Goal: Browse casually

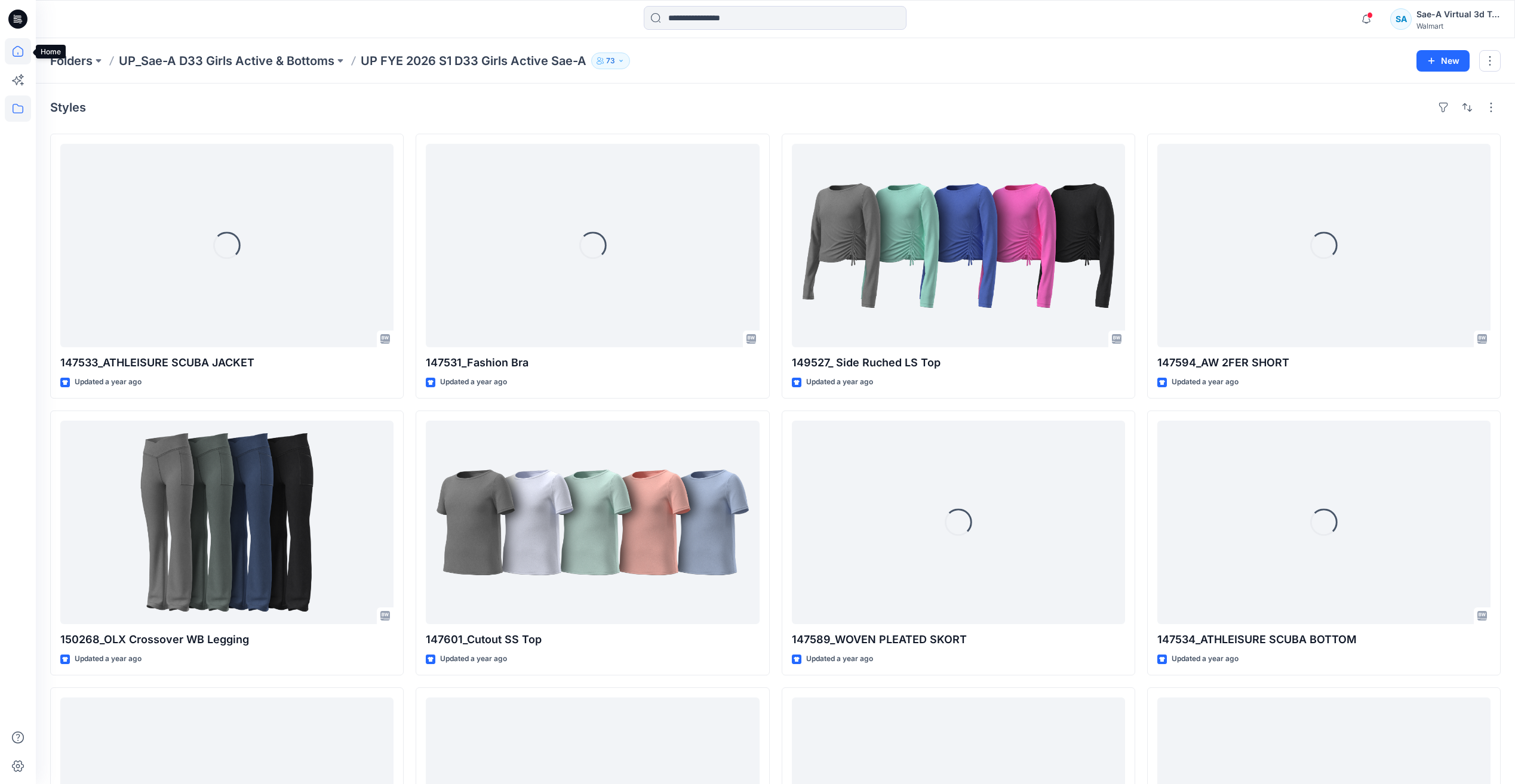
click at [27, 55] on icon at bounding box center [18, 51] width 26 height 26
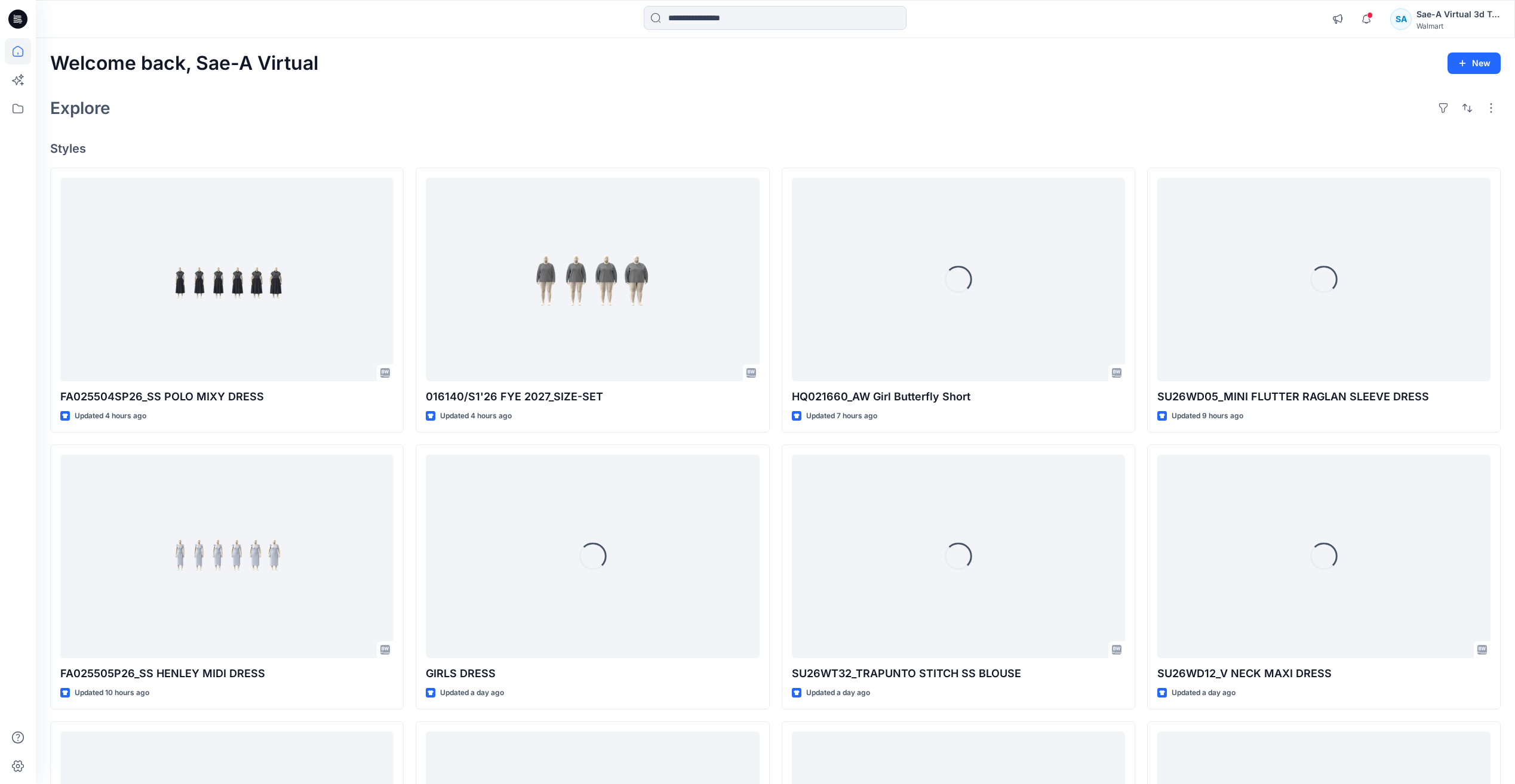
click at [402, 94] on div "Explore" at bounding box center [775, 108] width 1450 height 29
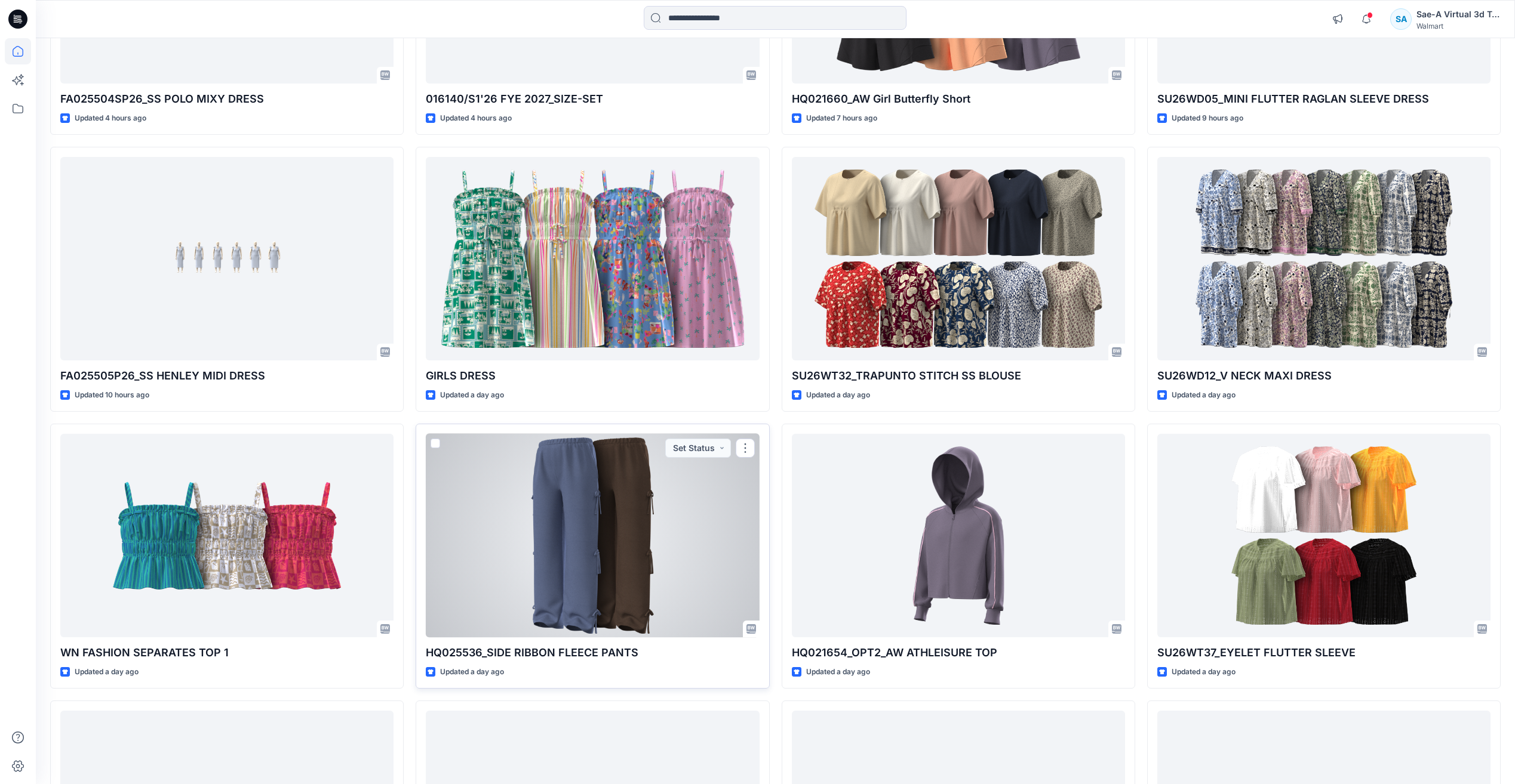
scroll to position [319, 0]
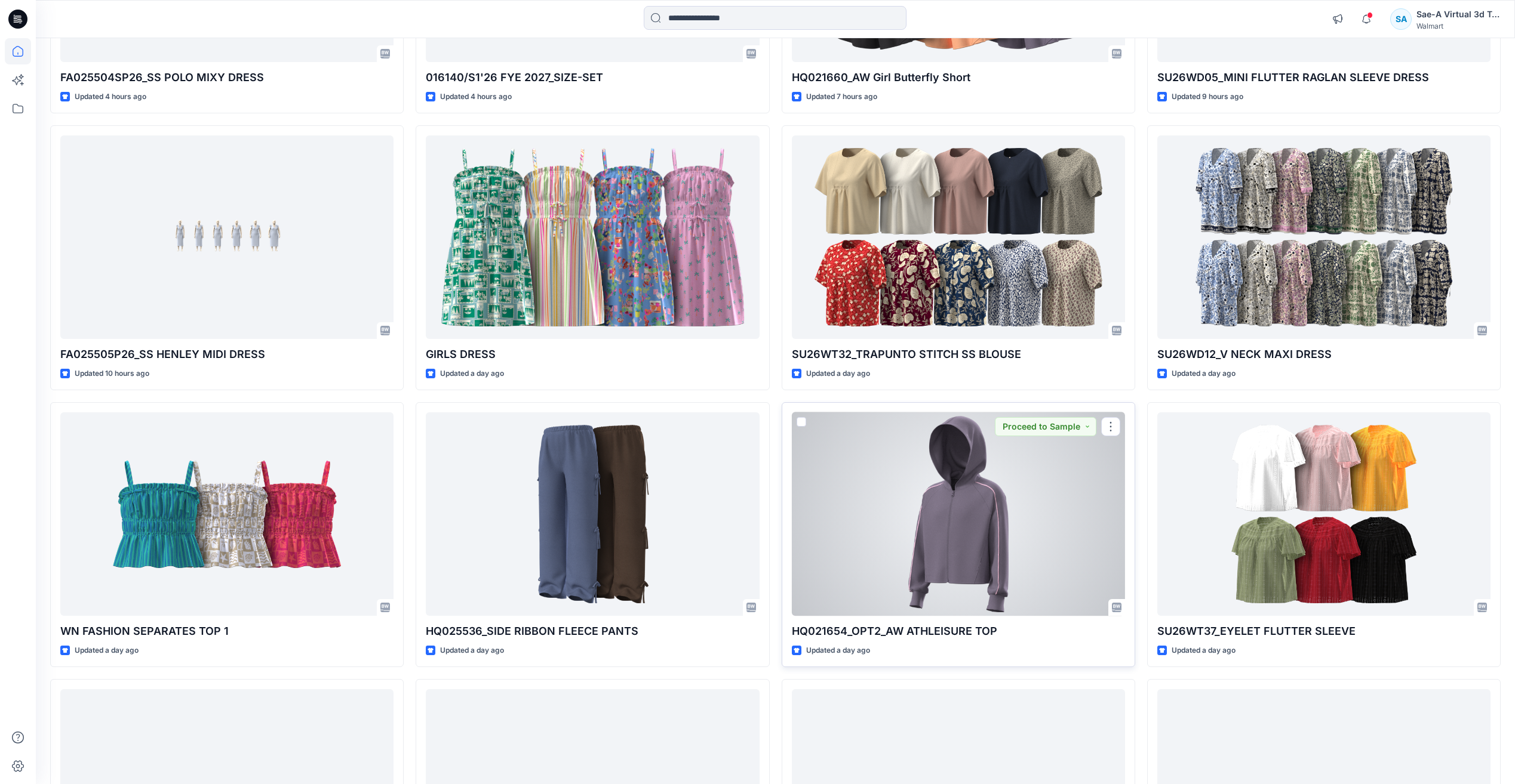
click at [833, 555] on div at bounding box center [958, 514] width 333 height 204
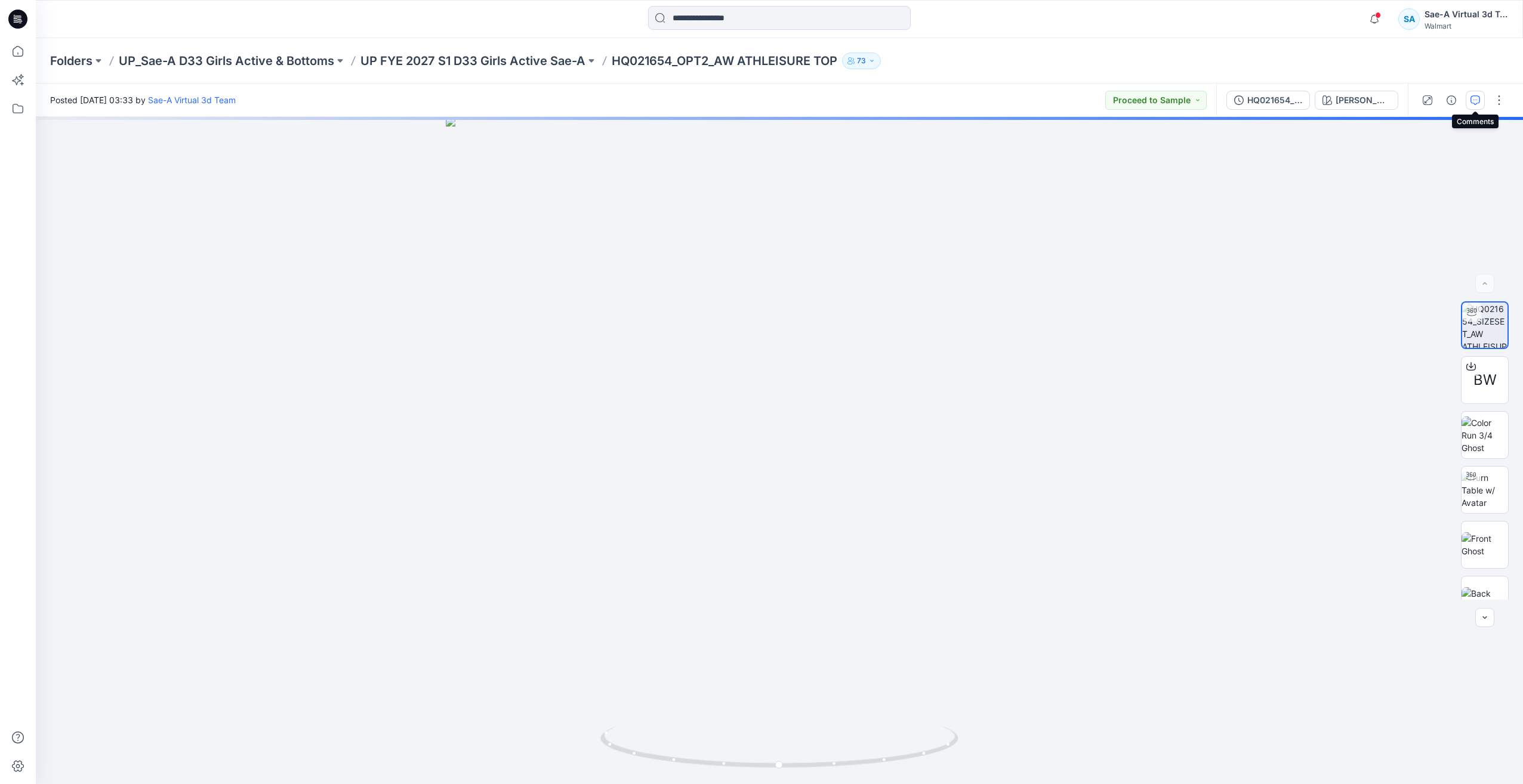
click at [1476, 103] on icon "button" at bounding box center [1475, 100] width 9 height 9
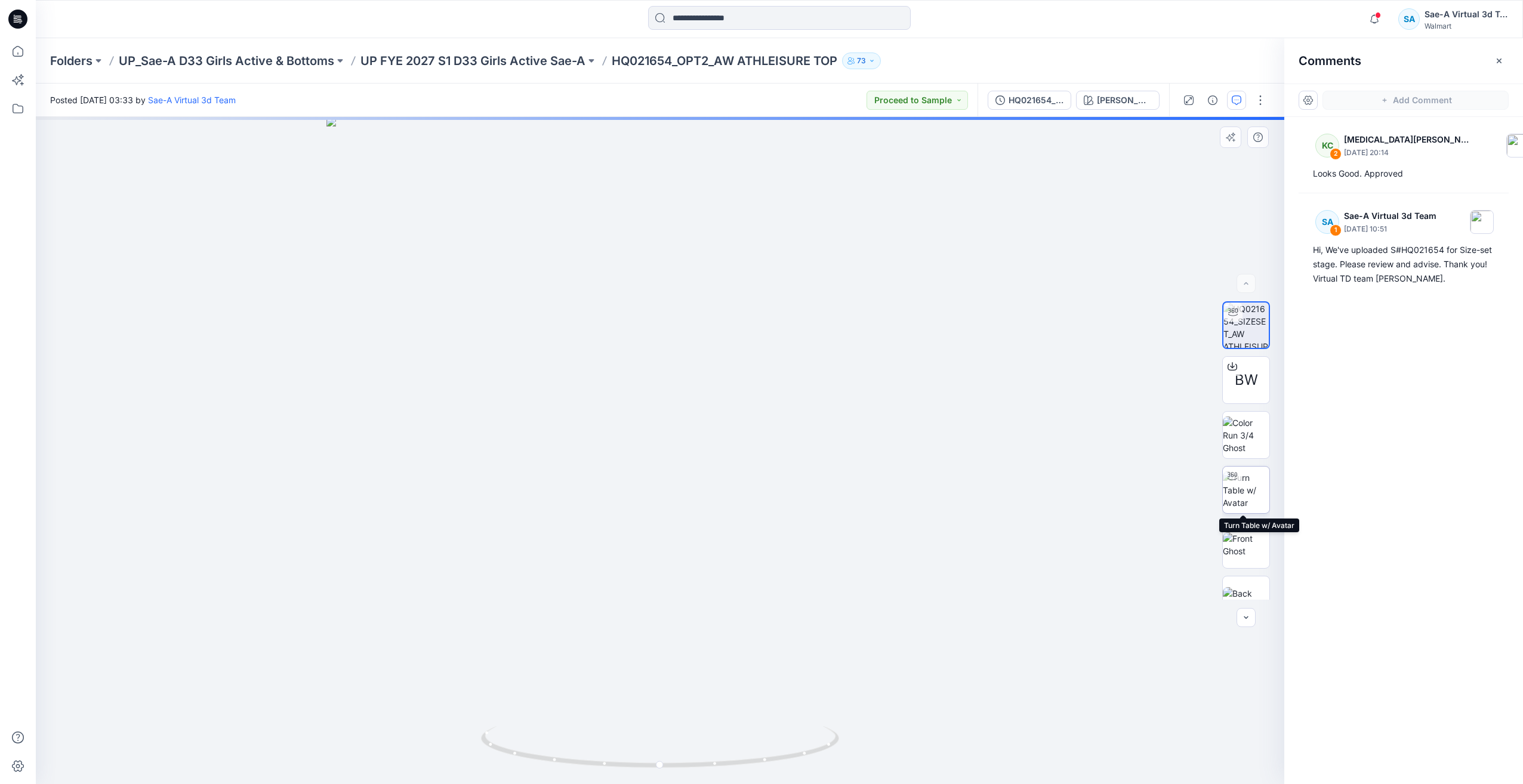
click at [1236, 493] on img at bounding box center [1246, 490] width 46 height 38
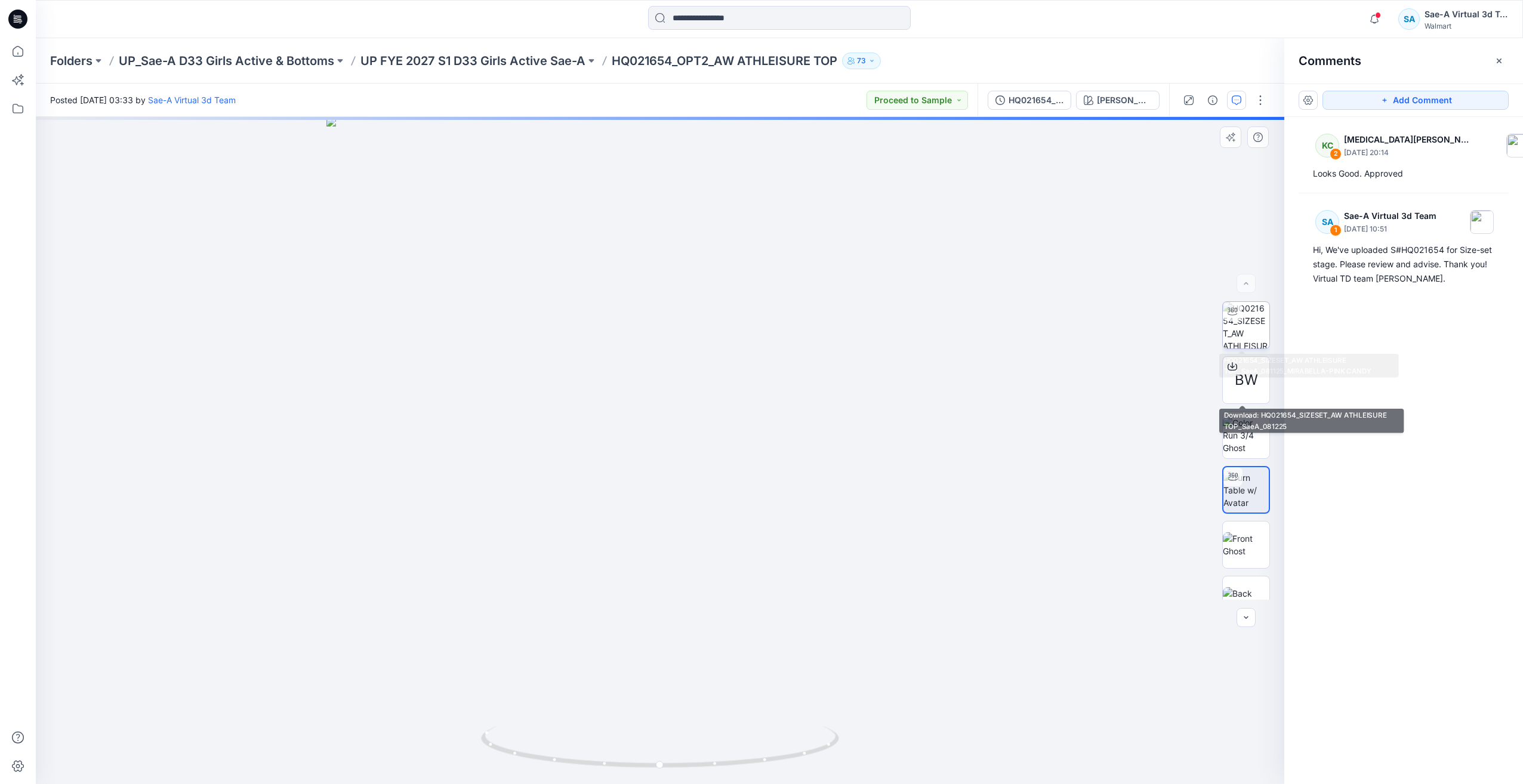
click at [1249, 339] on img at bounding box center [1246, 325] width 46 height 46
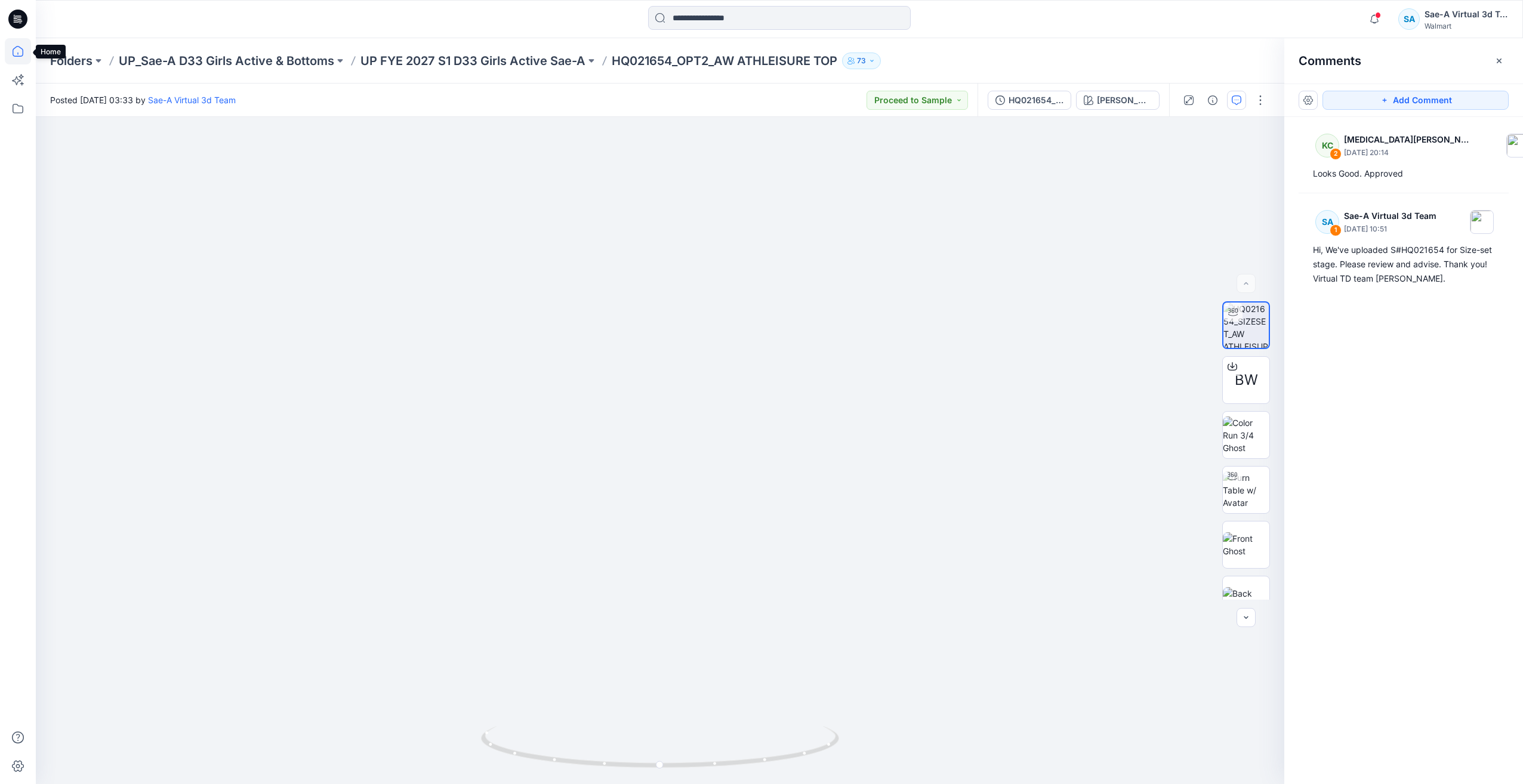
click at [27, 51] on icon at bounding box center [18, 51] width 26 height 26
